Goal: Task Accomplishment & Management: Use online tool/utility

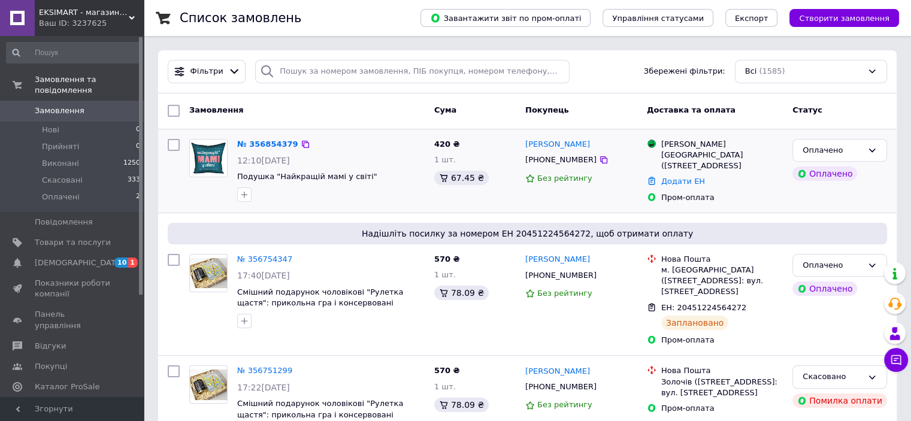
click at [309, 184] on div "№ 356854379 12:10, 12.08.2025 Подушка "Найкращій мамі у світі"" at bounding box center [330, 170] width 197 height 72
click at [307, 177] on span "Подушка "Найкращій мамі у світі"" at bounding box center [307, 176] width 140 height 9
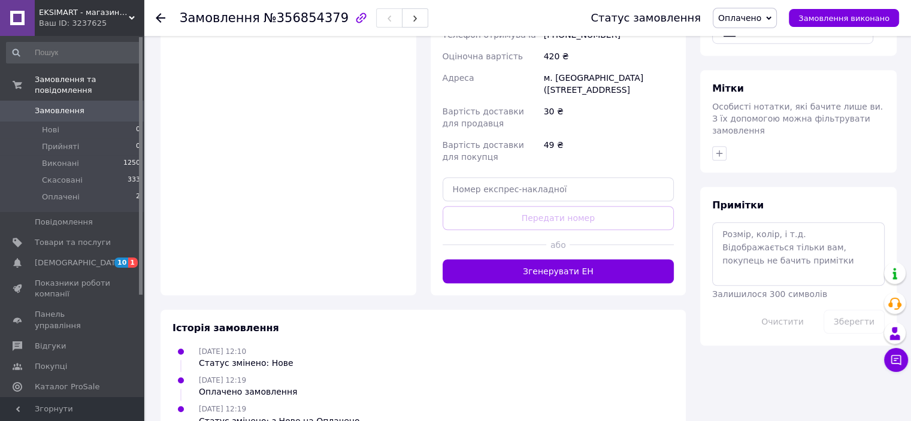
scroll to position [899, 0]
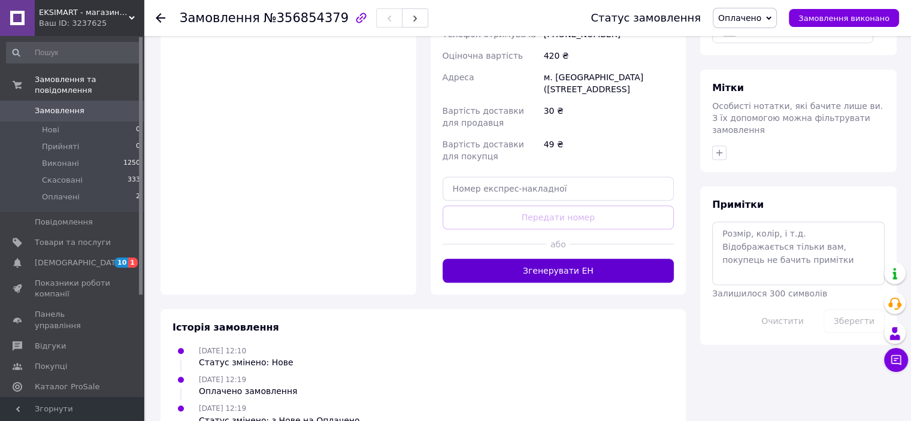
click at [516, 259] on button "Згенерувати ЕН" at bounding box center [559, 271] width 232 height 24
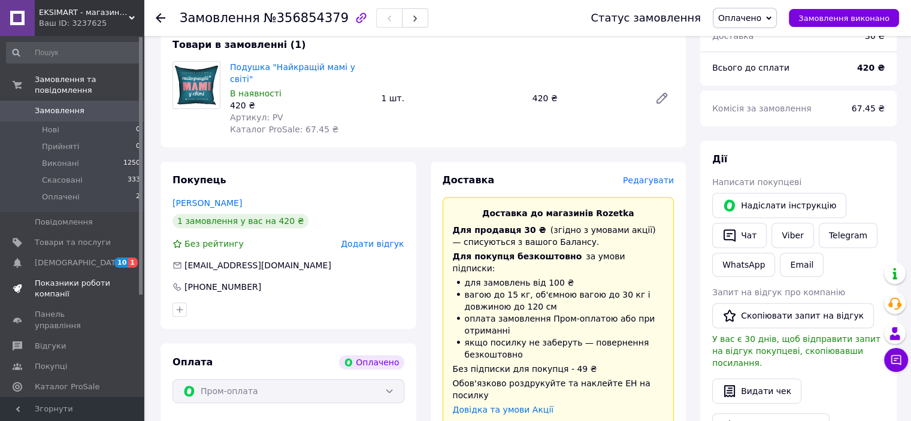
scroll to position [419, 0]
